Goal: Task Accomplishment & Management: Use online tool/utility

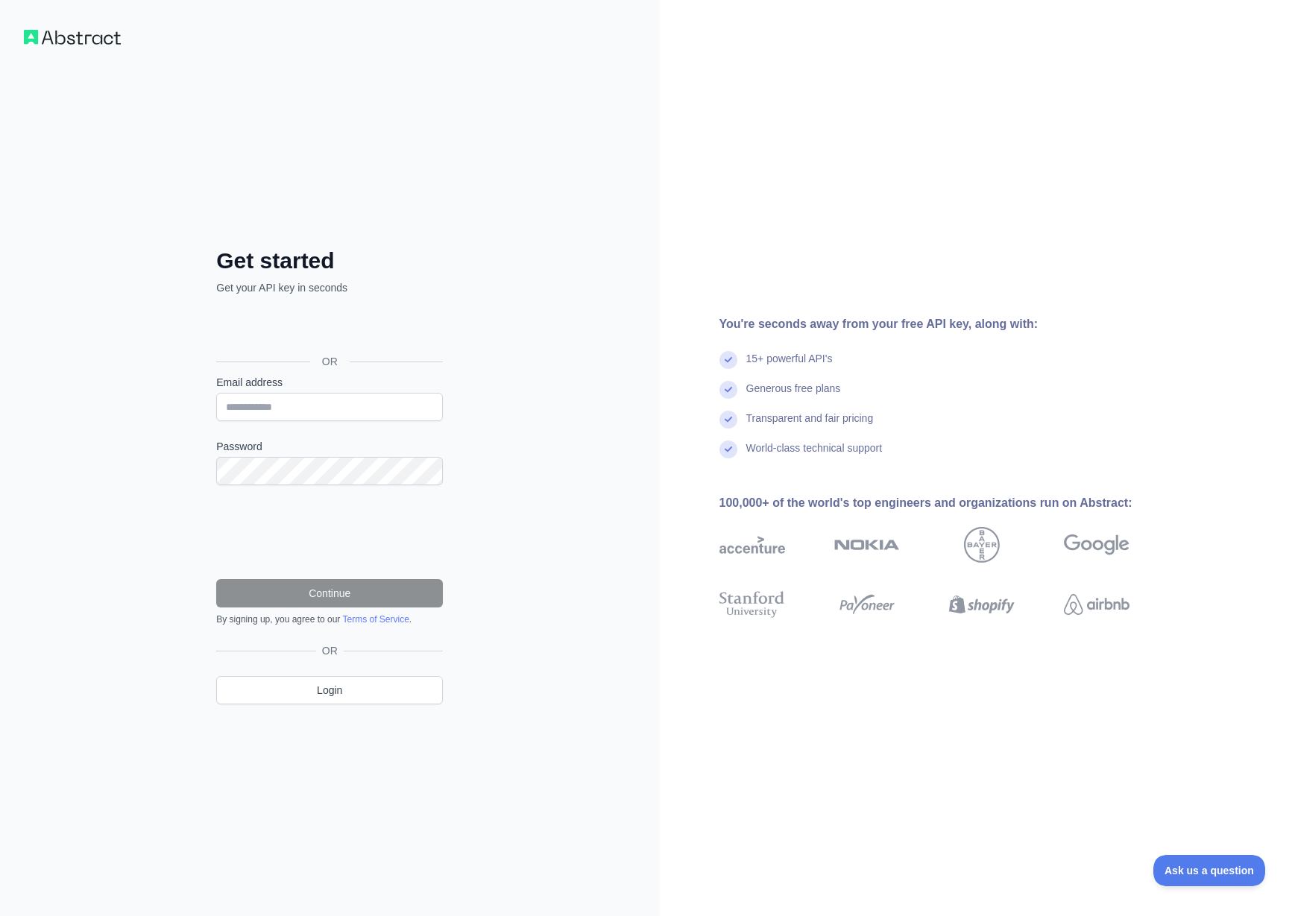
click at [367, 332] on div "Sign in with Google. Opens in new tab" at bounding box center [328, 328] width 224 height 33
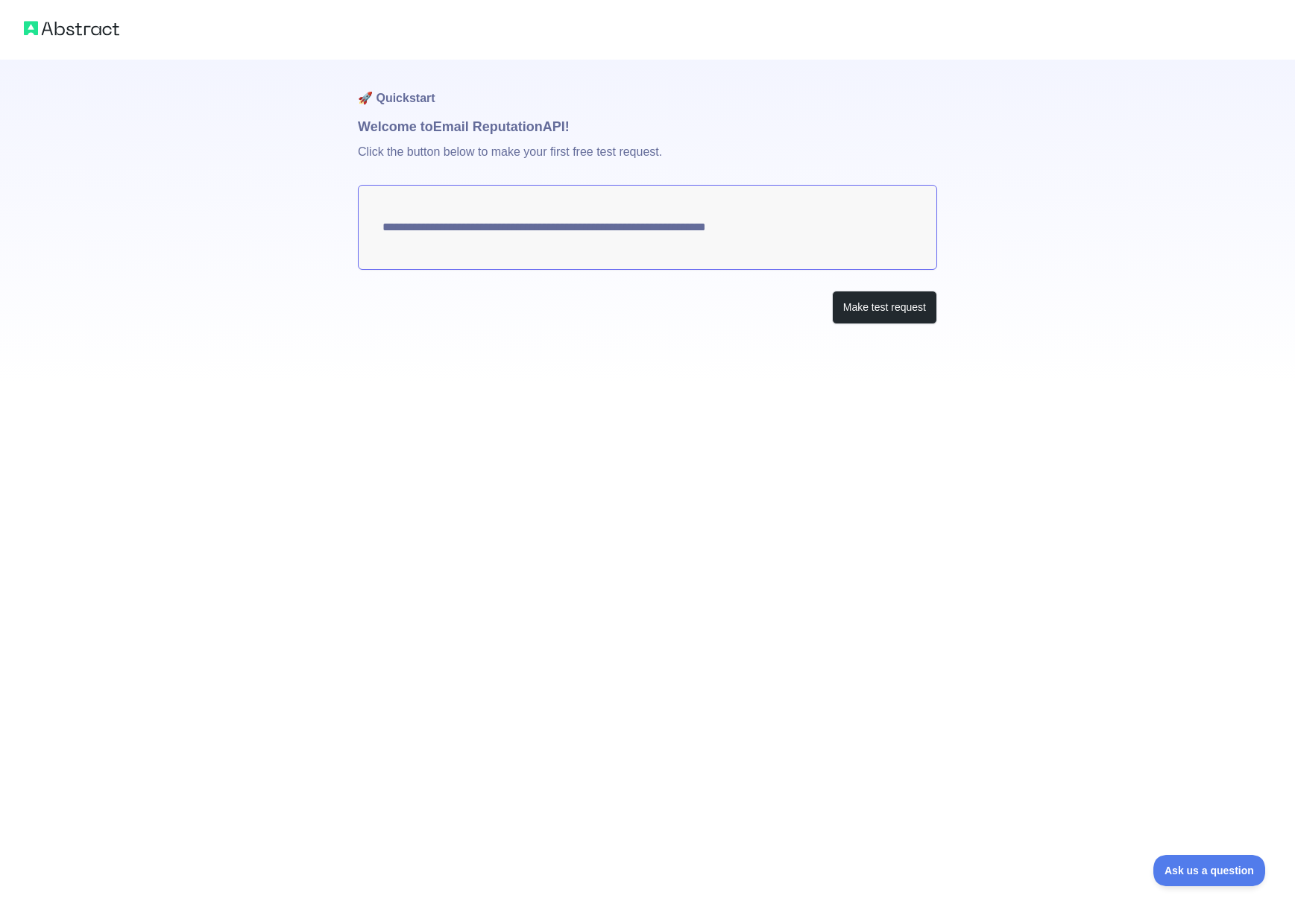
click at [661, 227] on textarea "**********" at bounding box center [647, 227] width 579 height 85
click at [883, 312] on button "Make test request" at bounding box center [884, 308] width 105 height 34
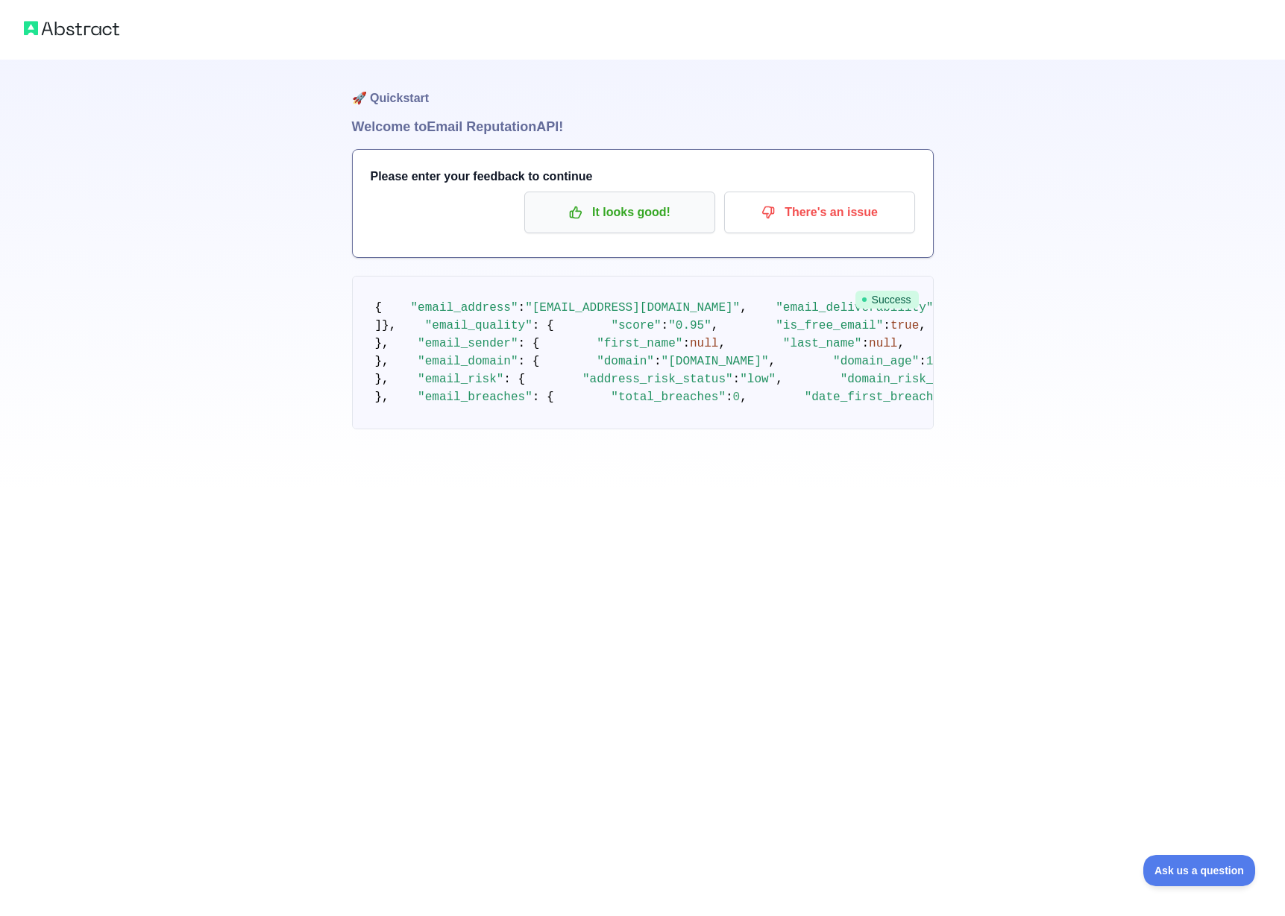
click at [624, 218] on p "It looks good!" at bounding box center [619, 212] width 168 height 25
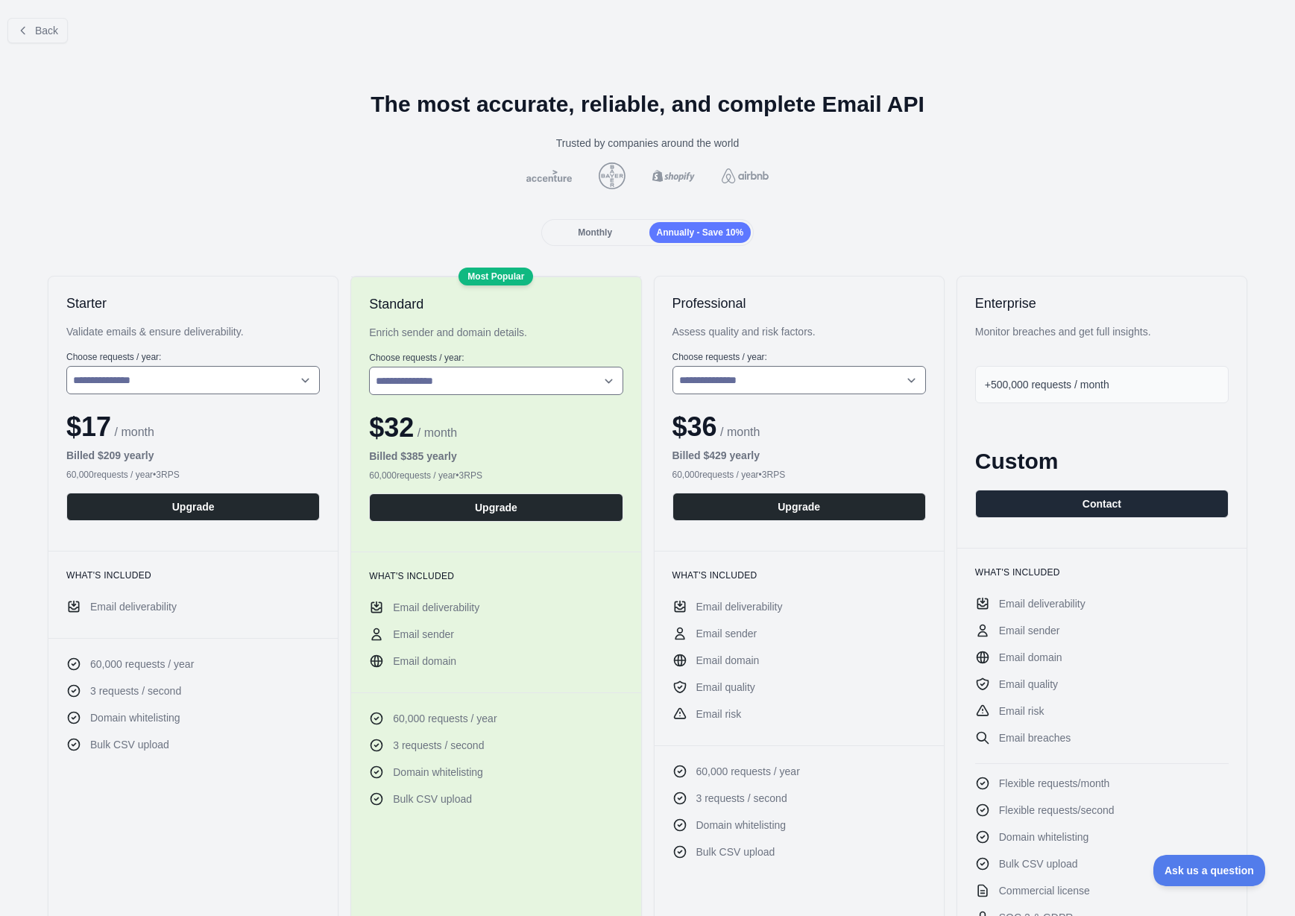
click at [600, 233] on span "Monthly" at bounding box center [595, 232] width 34 height 10
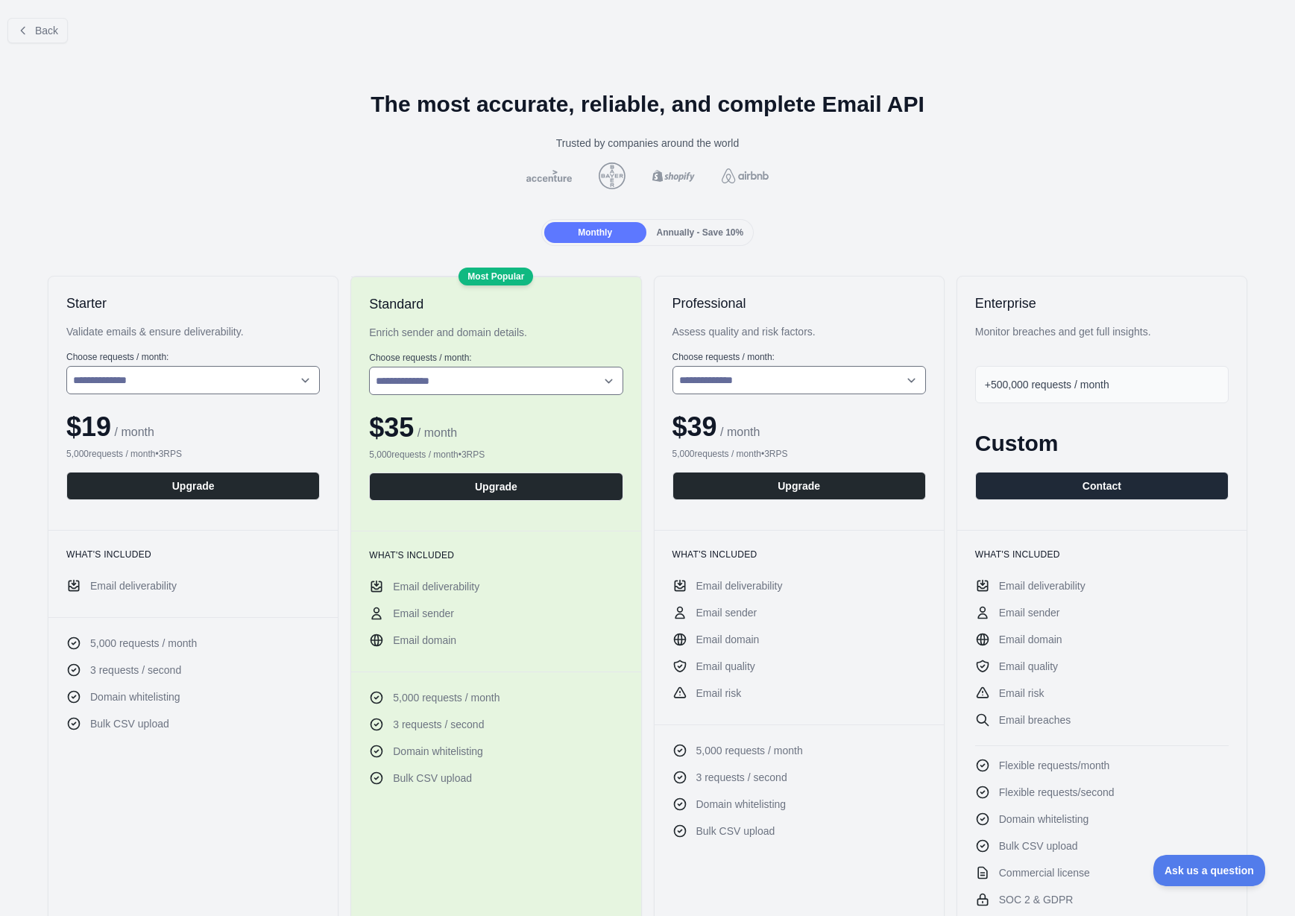
scroll to position [27, 0]
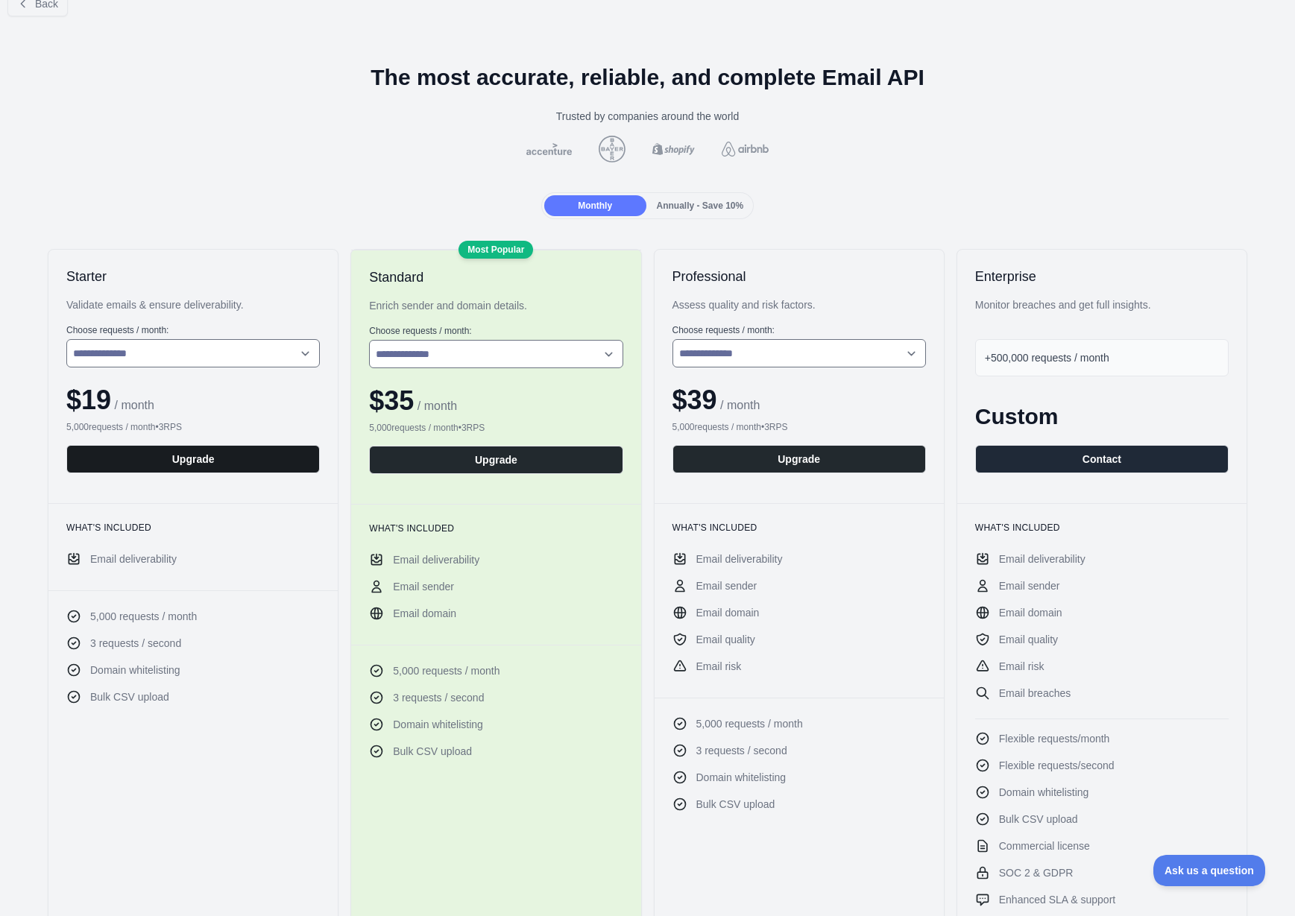
click at [181, 455] on button "Upgrade" at bounding box center [192, 459] width 253 height 28
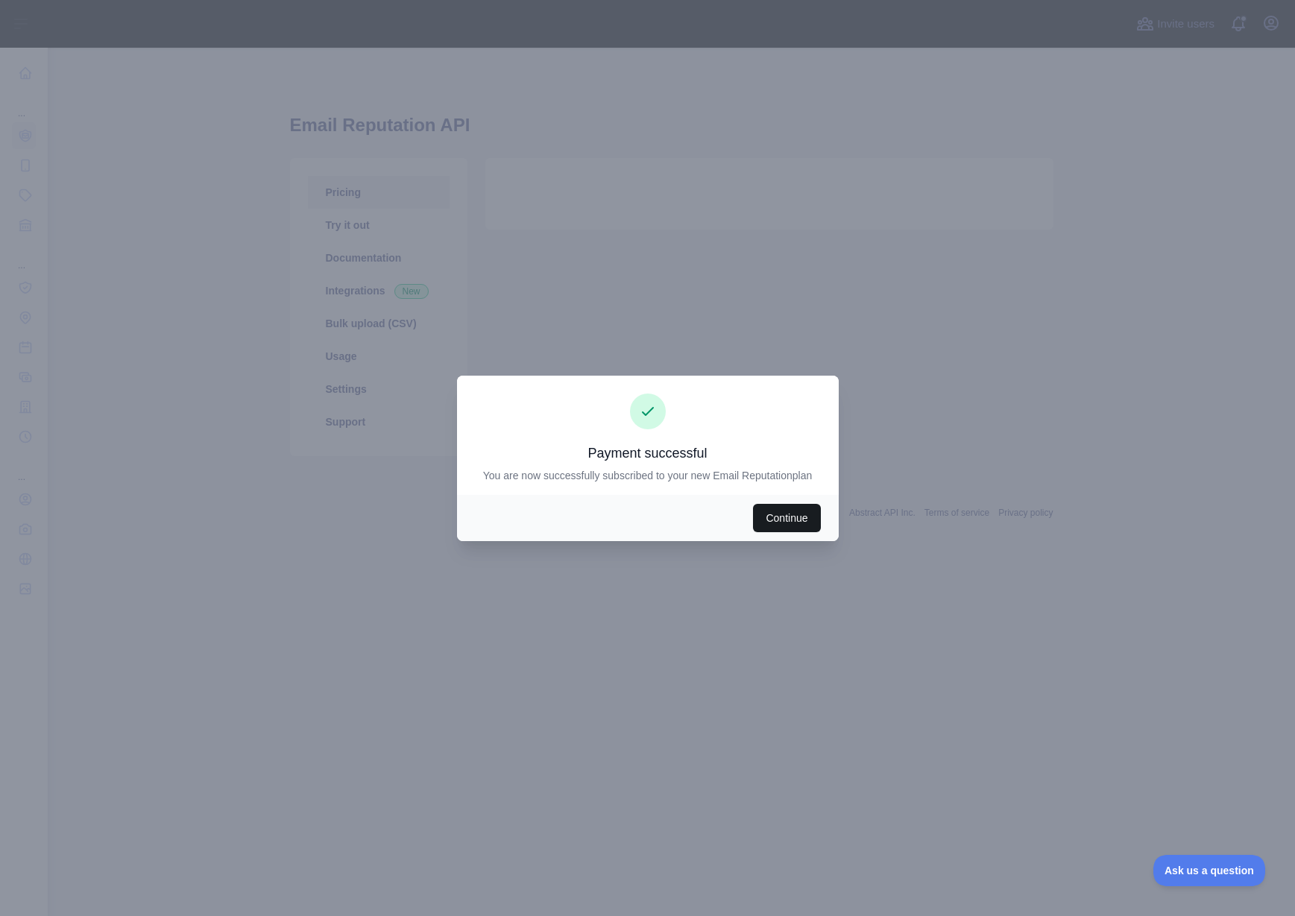
click at [795, 526] on button "Continue" at bounding box center [786, 518] width 67 height 28
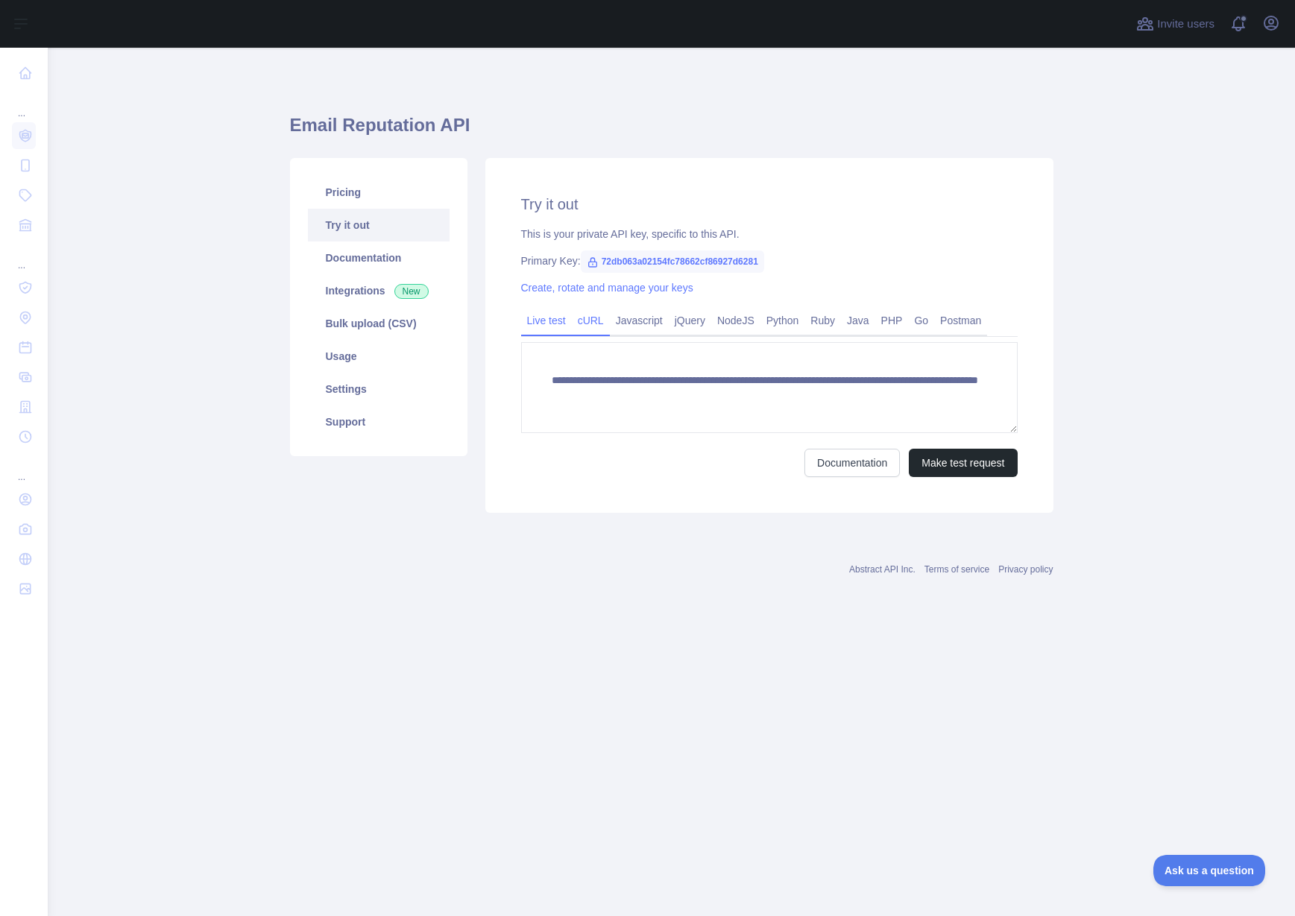
click at [596, 322] on link "cURL" at bounding box center [591, 321] width 38 height 24
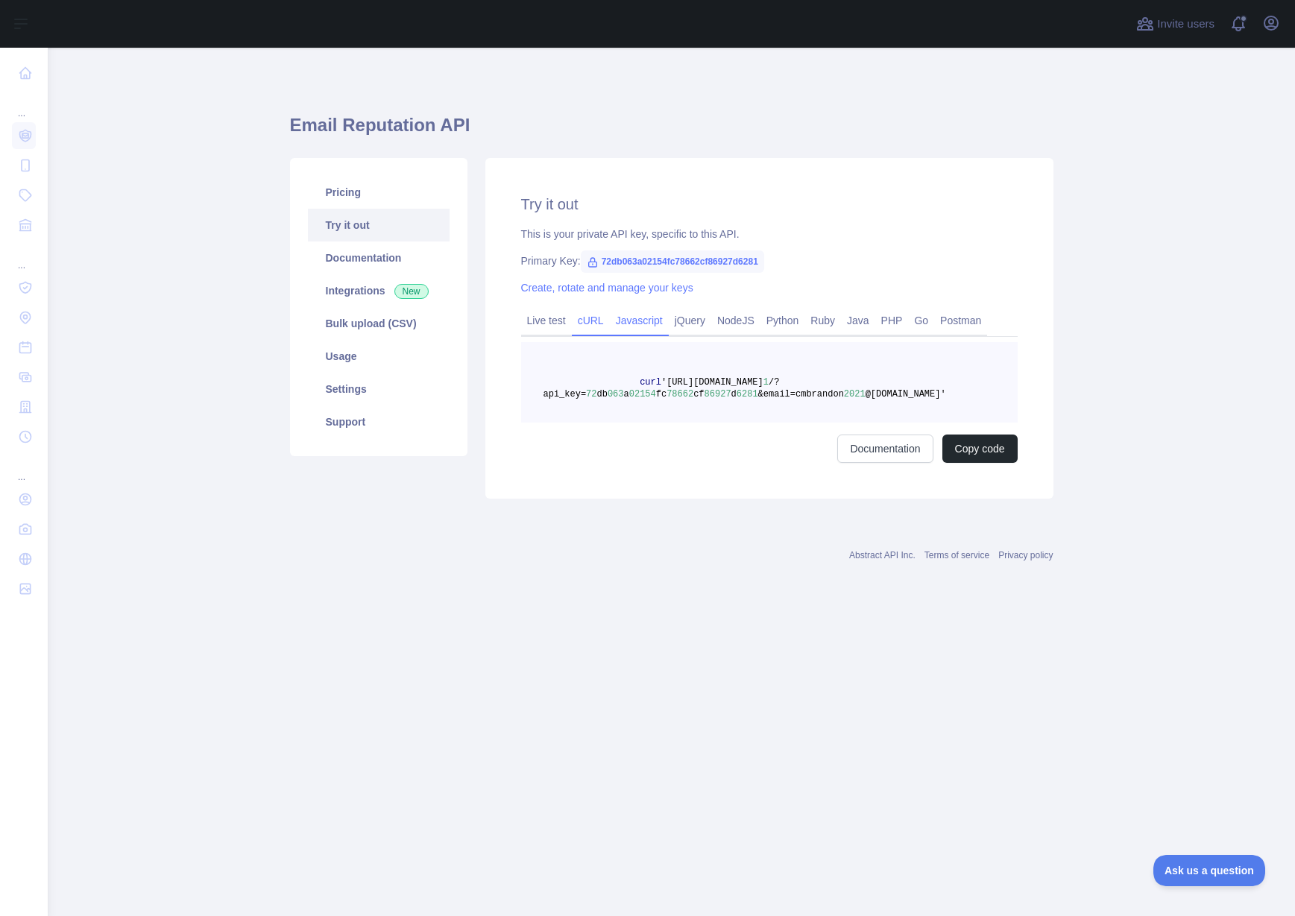
click at [650, 323] on link "Javascript" at bounding box center [639, 321] width 59 height 24
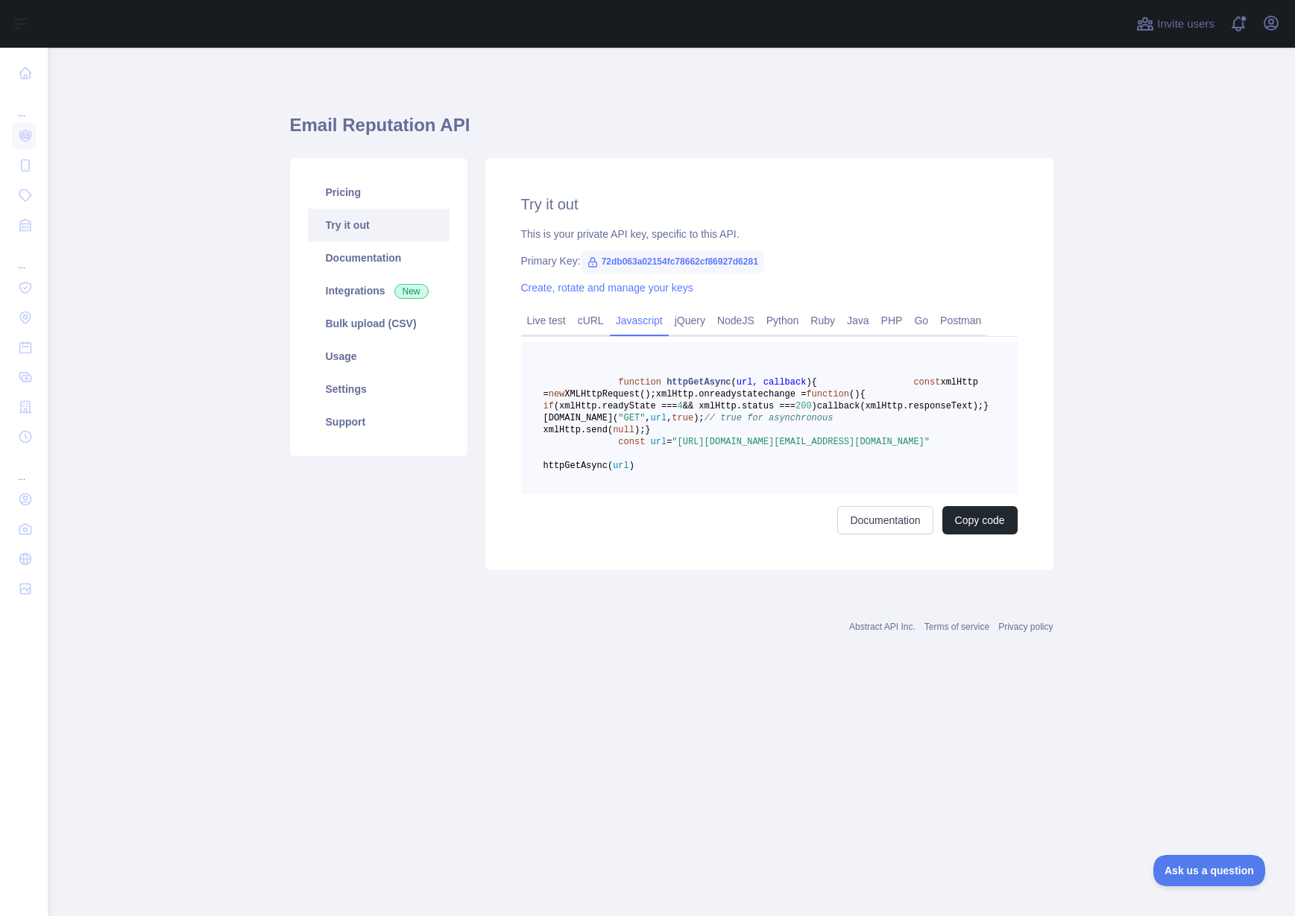
click at [694, 262] on span "72db063a02154fc78662cf86927d6281" at bounding box center [672, 261] width 183 height 22
drag, startPoint x: 782, startPoint y: 261, endPoint x: 591, endPoint y: 259, distance: 190.9
click at [591, 259] on span "72db063a02154fc78662cf86927d6281" at bounding box center [672, 261] width 183 height 22
copy div "72db063a02154fc78662cf86927d6281"
click at [360, 293] on link "Integrations New" at bounding box center [379, 290] width 142 height 33
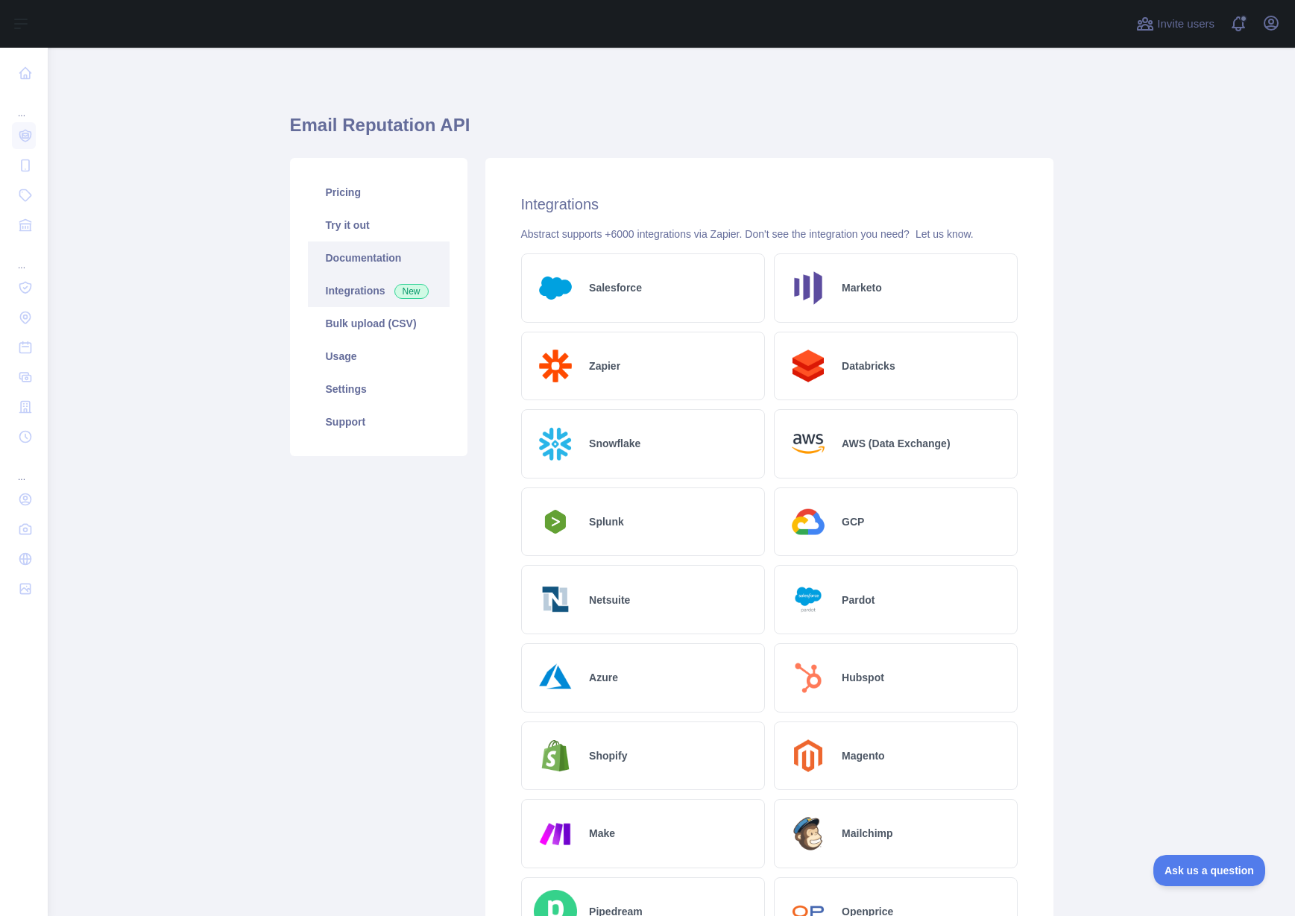
click at [360, 252] on link "Documentation" at bounding box center [379, 258] width 142 height 33
click at [342, 392] on link "Settings" at bounding box center [379, 389] width 142 height 33
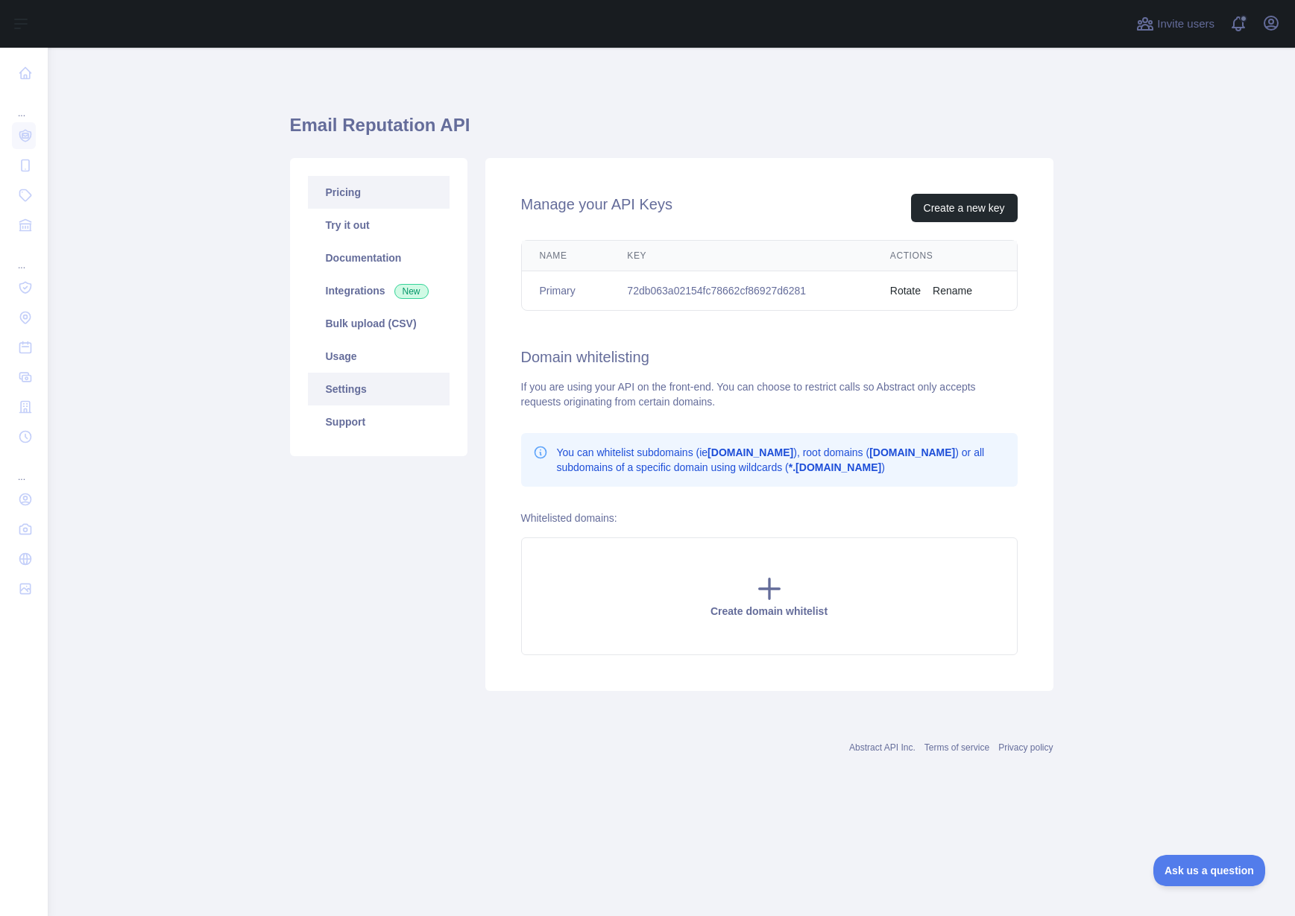
click at [351, 204] on link "Pricing" at bounding box center [379, 192] width 142 height 33
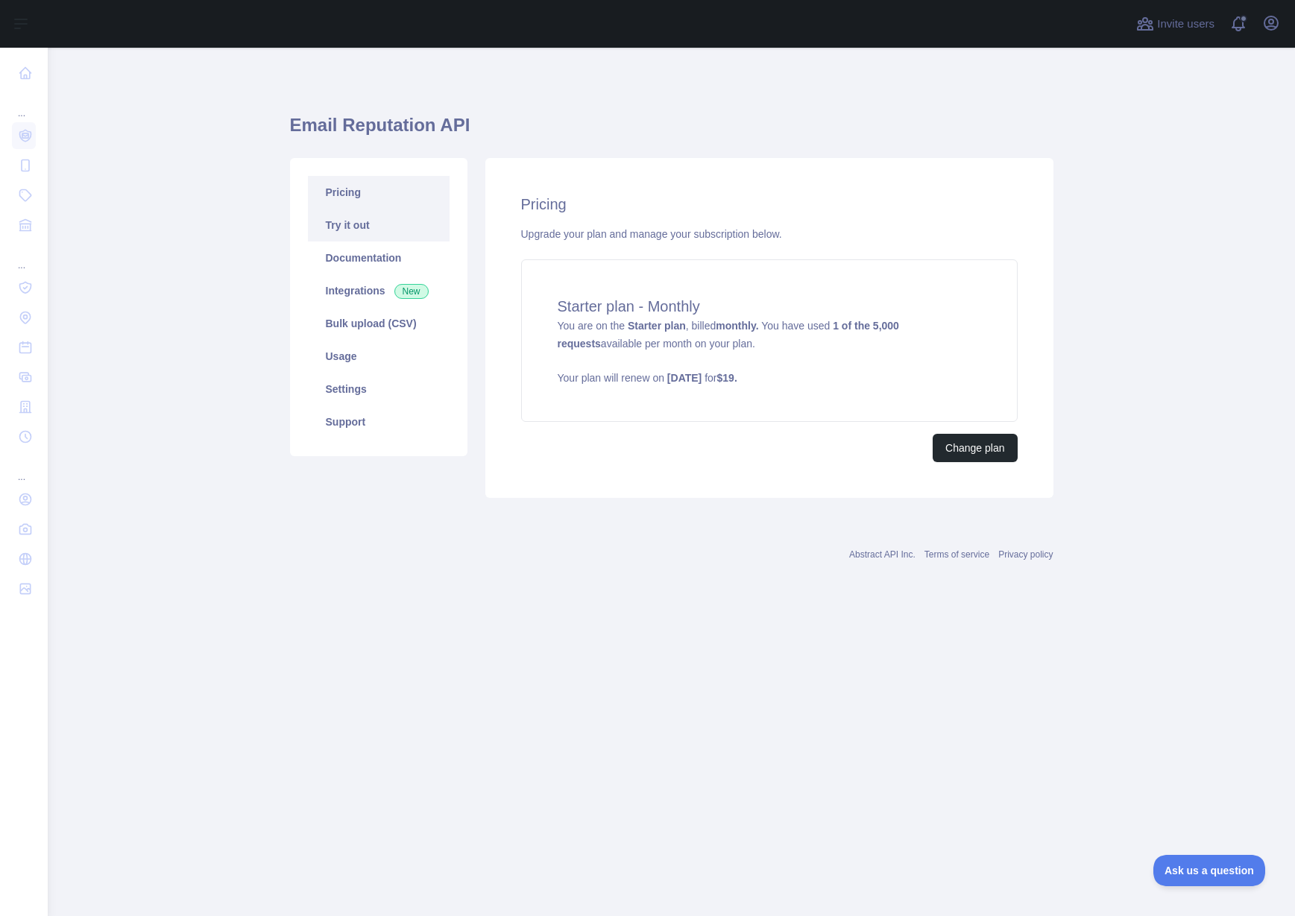
click at [355, 229] on link "Try it out" at bounding box center [379, 225] width 142 height 33
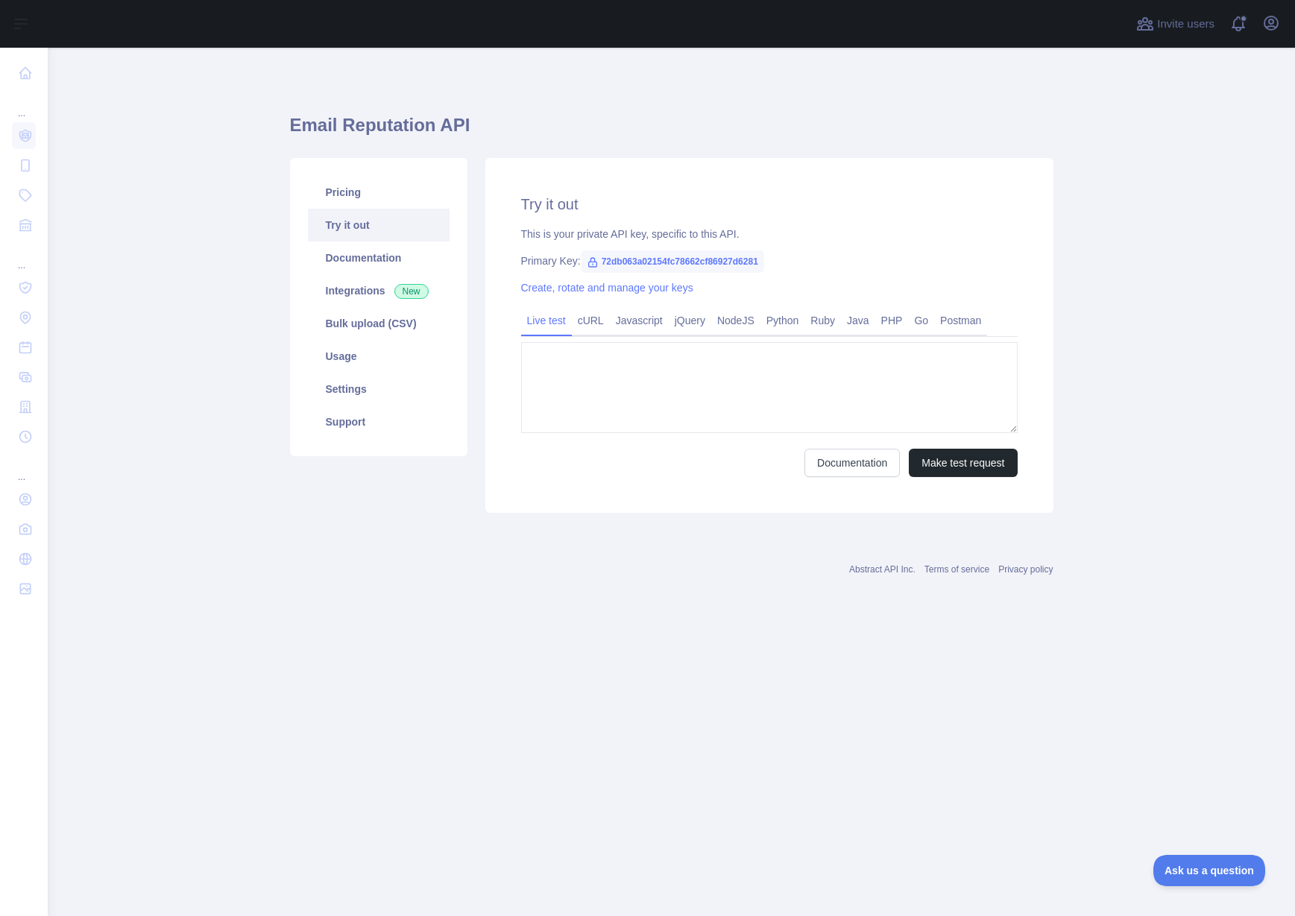
type textarea "**********"
drag, startPoint x: 605, startPoint y: 262, endPoint x: 803, endPoint y: 266, distance: 198.4
click at [803, 266] on div "Primary Key: 72db063a02154fc78662cf86927d6281" at bounding box center [769, 260] width 497 height 15
copy div "72db063a02154fc78662cf86927d6281"
